Goal: Find specific page/section: Find specific page/section

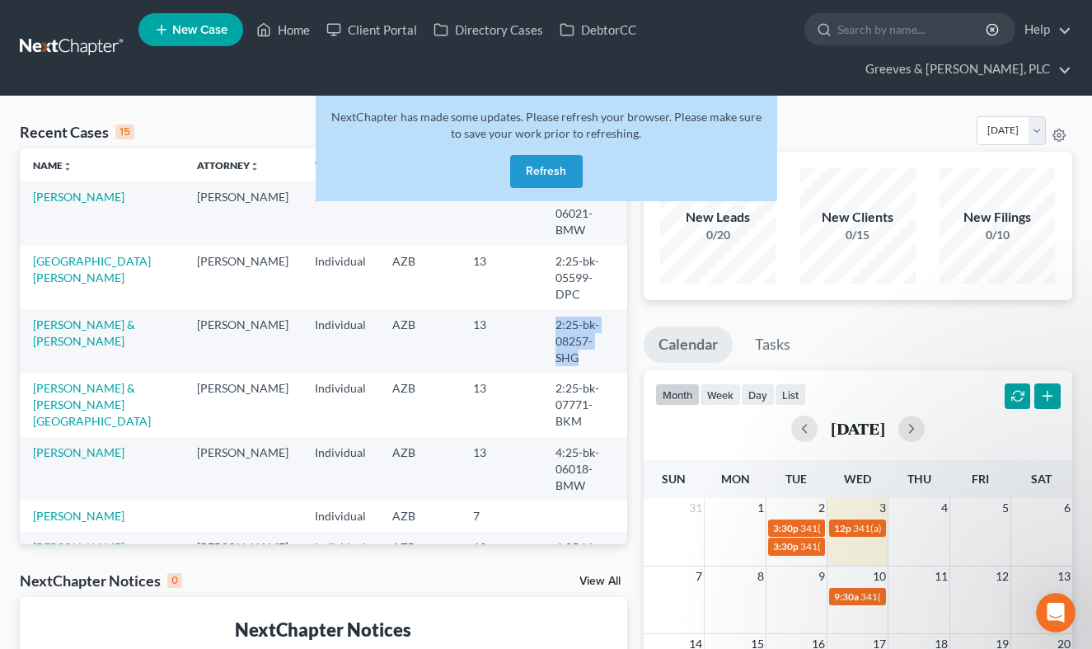
click at [526, 172] on button "Refresh" at bounding box center [546, 171] width 73 height 33
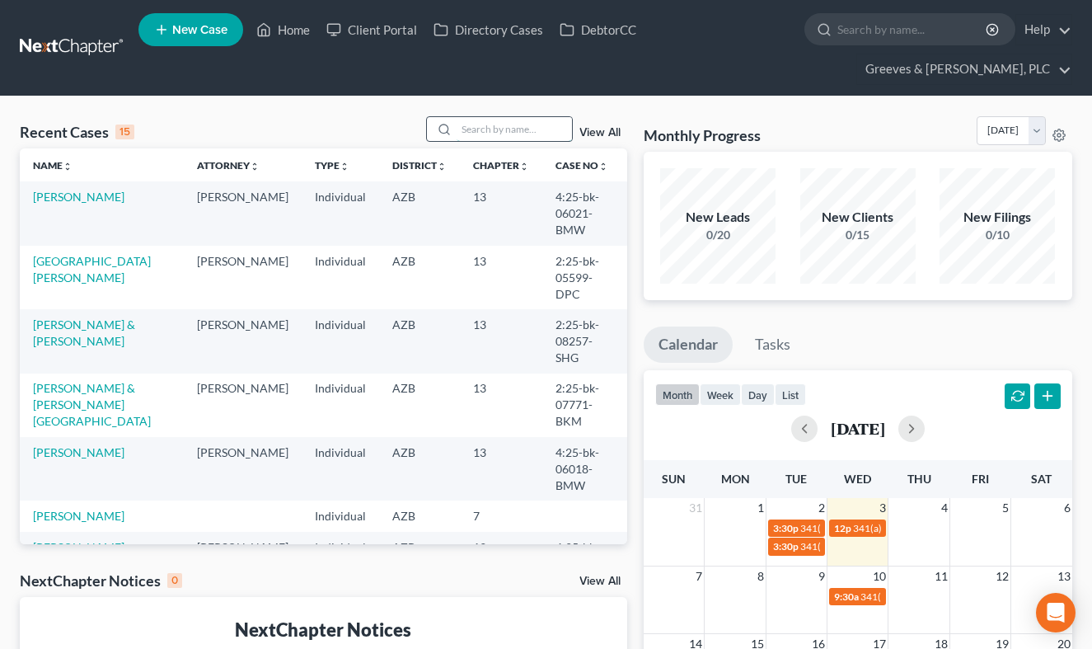
click at [485, 129] on input "search" at bounding box center [514, 129] width 115 height 24
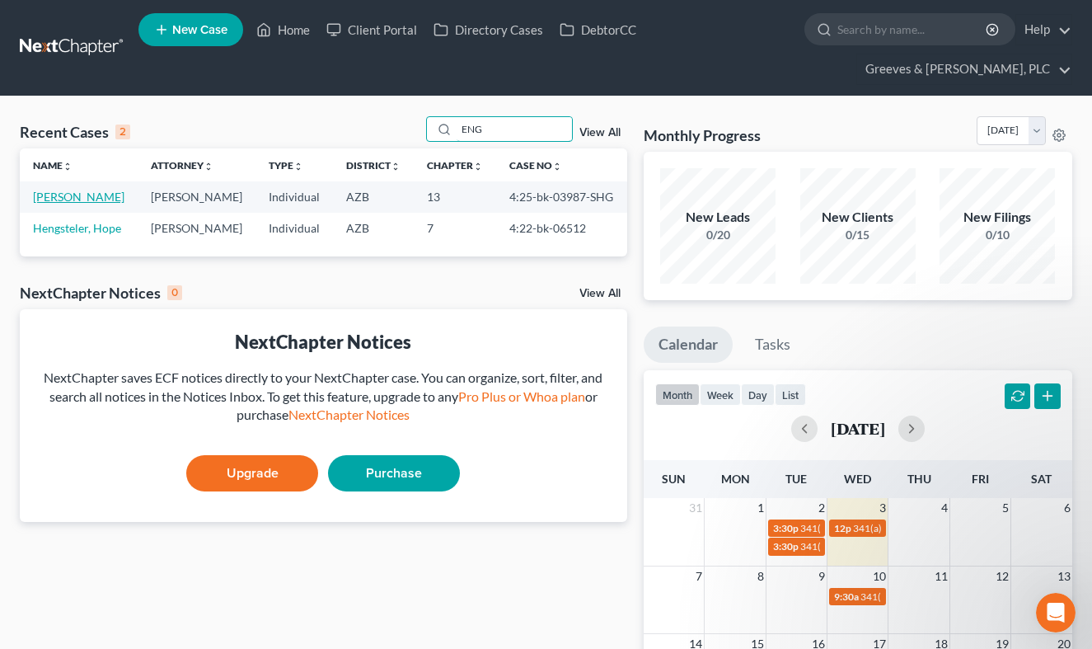
type input "ENG"
click at [124, 200] on link "[PERSON_NAME]" at bounding box center [78, 197] width 91 height 14
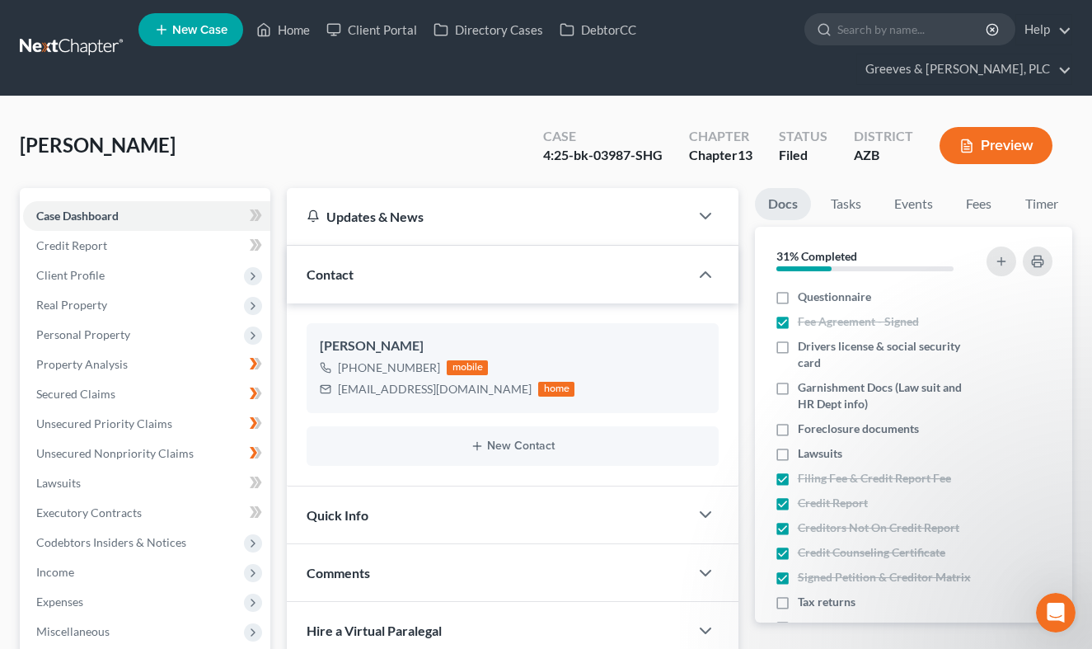
click at [93, 129] on div "[PERSON_NAME] Upgraded Case 4:25-bk-03987-SHG Chapter Chapter 13 Status Filed D…" at bounding box center [546, 152] width 1053 height 72
click at [101, 140] on span "[PERSON_NAME]" at bounding box center [98, 145] width 156 height 24
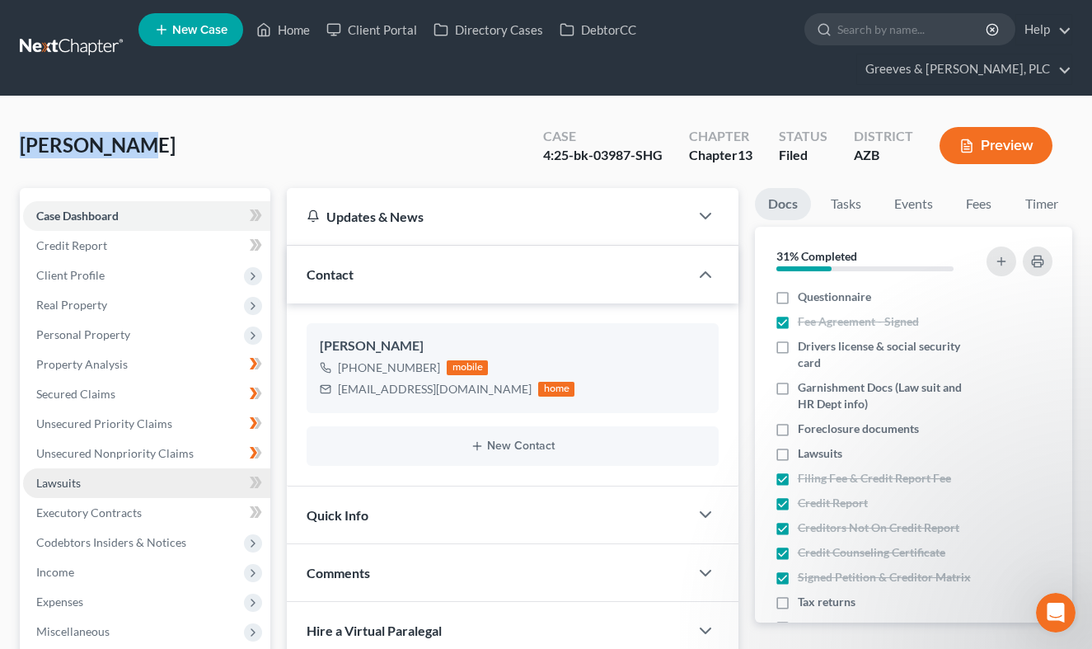
copy span "Engelenburg"
